Goal: Task Accomplishment & Management: Use online tool/utility

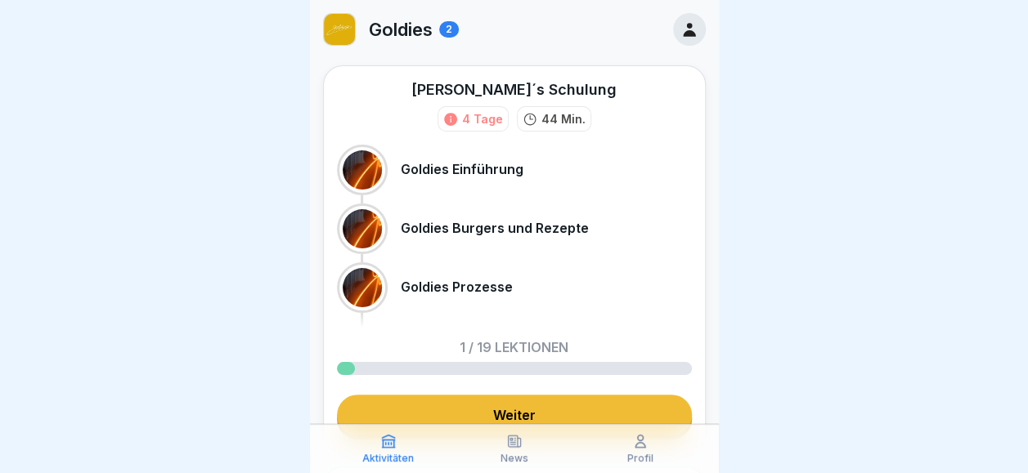
click at [455, 31] on div "2" at bounding box center [449, 29] width 20 height 16
click at [680, 21] on icon at bounding box center [689, 29] width 18 height 18
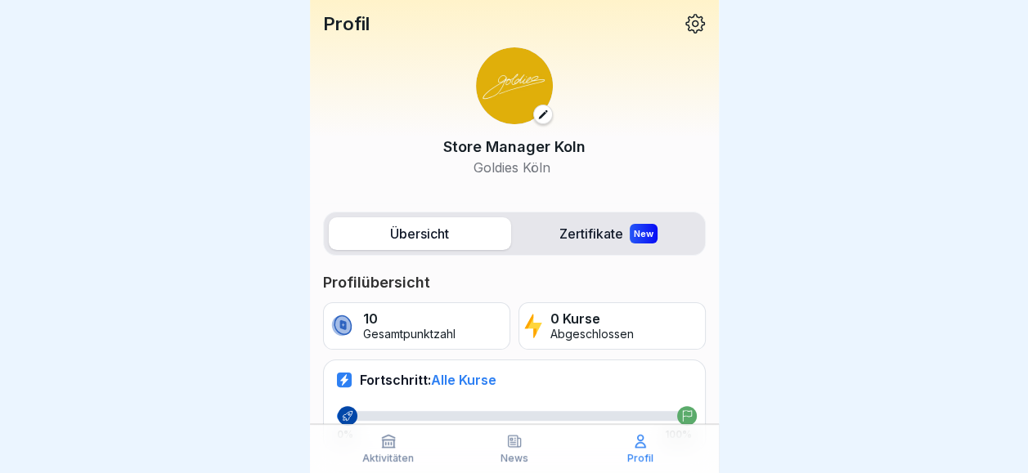
click at [506, 460] on p "News" at bounding box center [514, 458] width 28 height 11
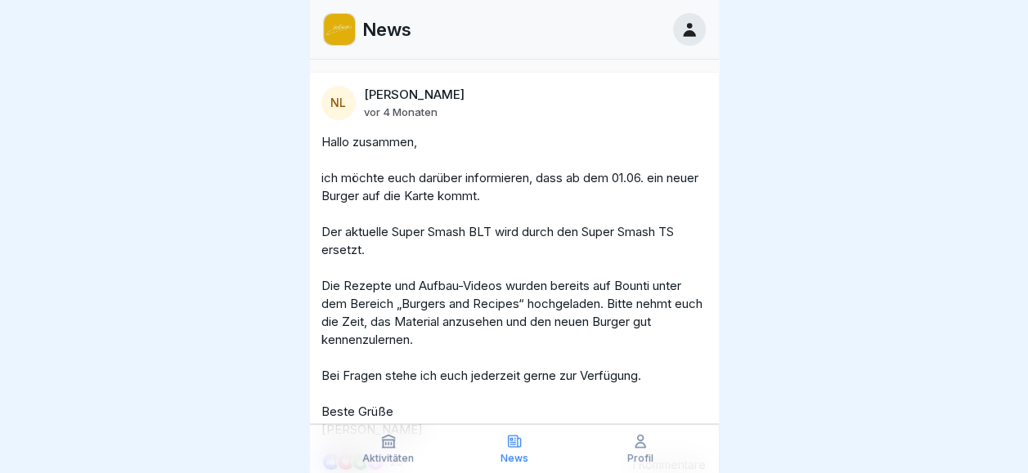
click at [406, 437] on div "Aktivitäten" at bounding box center [389, 448] width 118 height 31
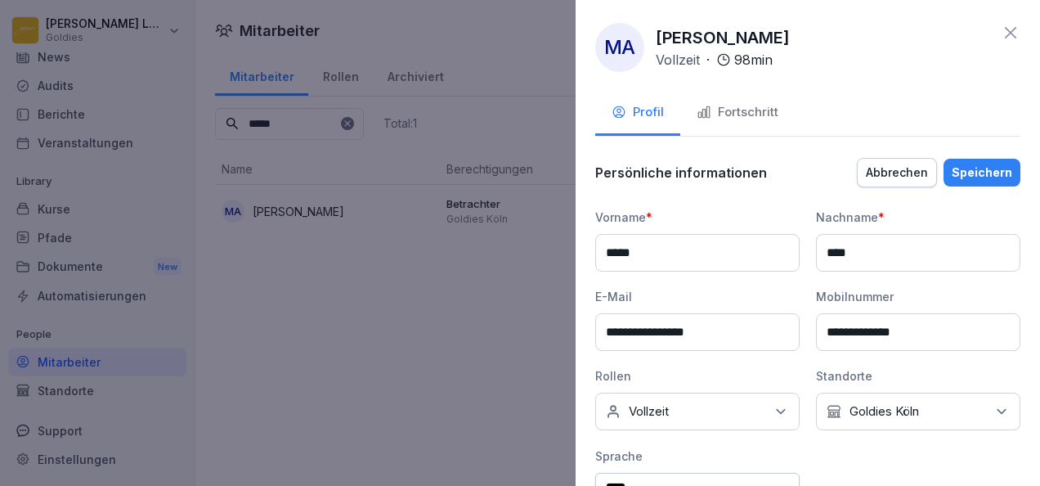
click at [1001, 29] on icon at bounding box center [1011, 33] width 20 height 20
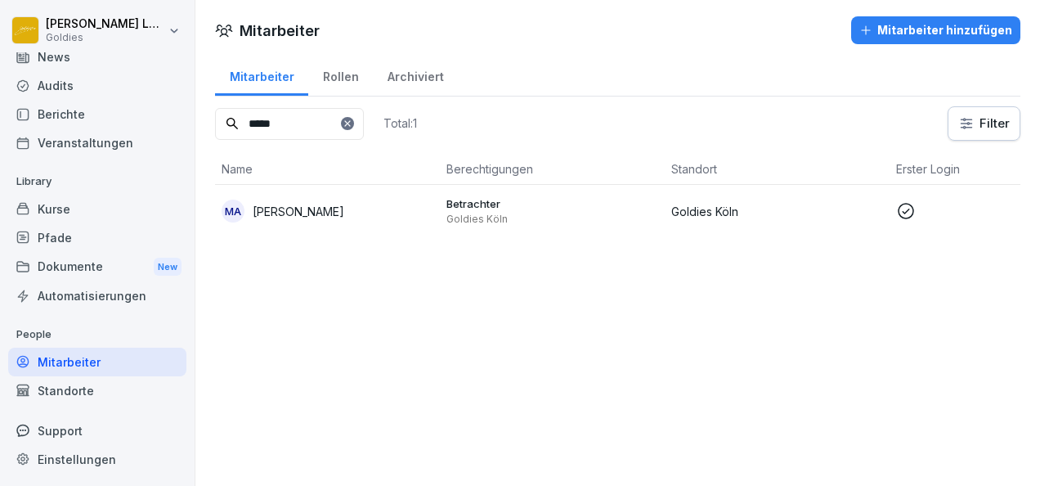
click at [78, 83] on div "Audits" at bounding box center [97, 85] width 178 height 29
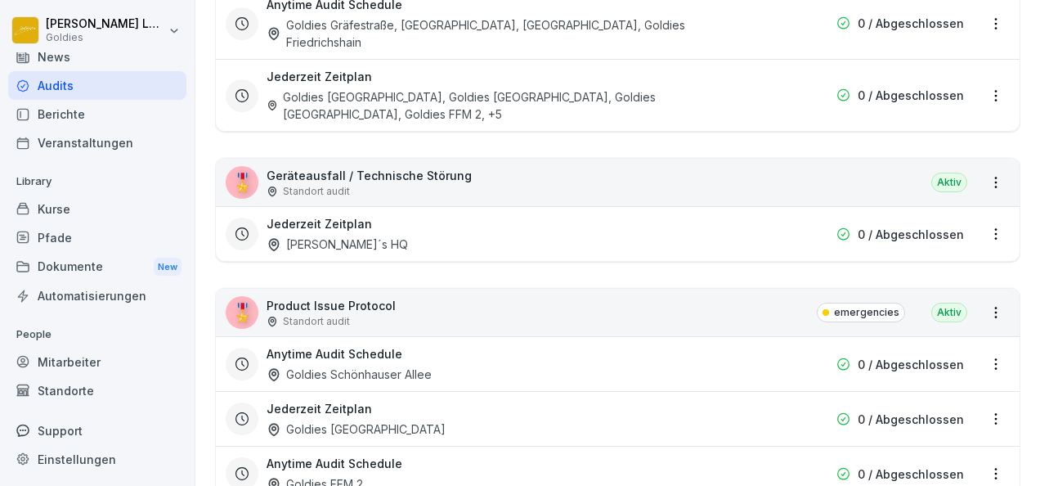
scroll to position [2759, 0]
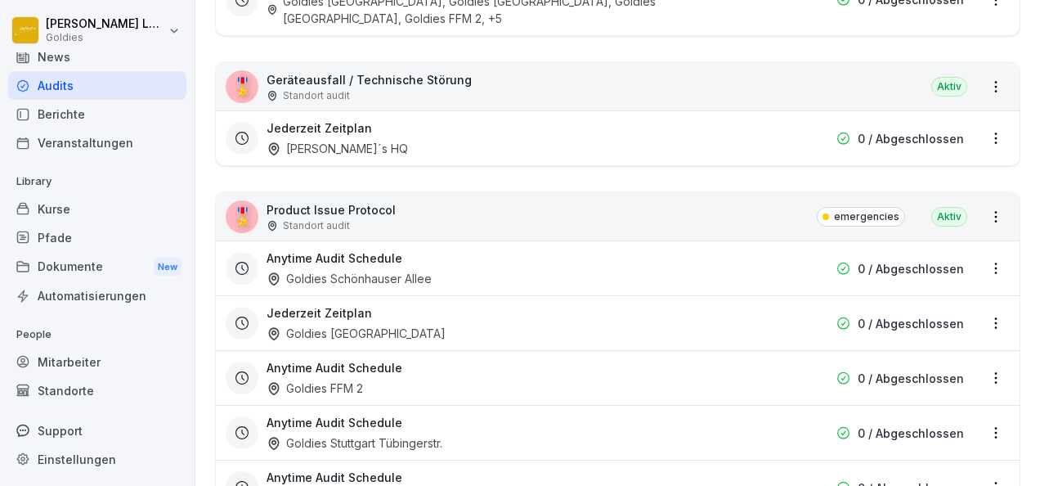
click at [343, 201] on p "Product Issue Protocol" at bounding box center [331, 209] width 129 height 17
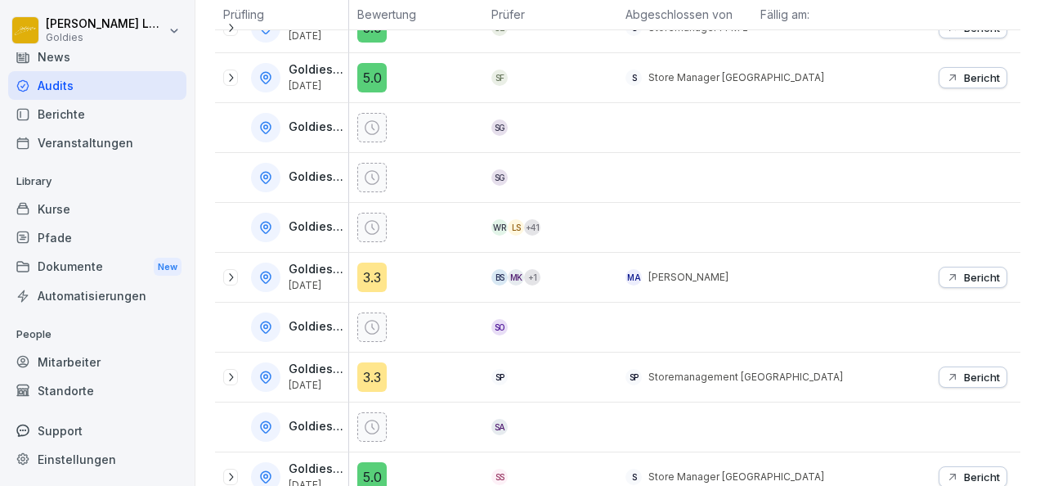
scroll to position [419, 0]
